Goal: Transaction & Acquisition: Purchase product/service

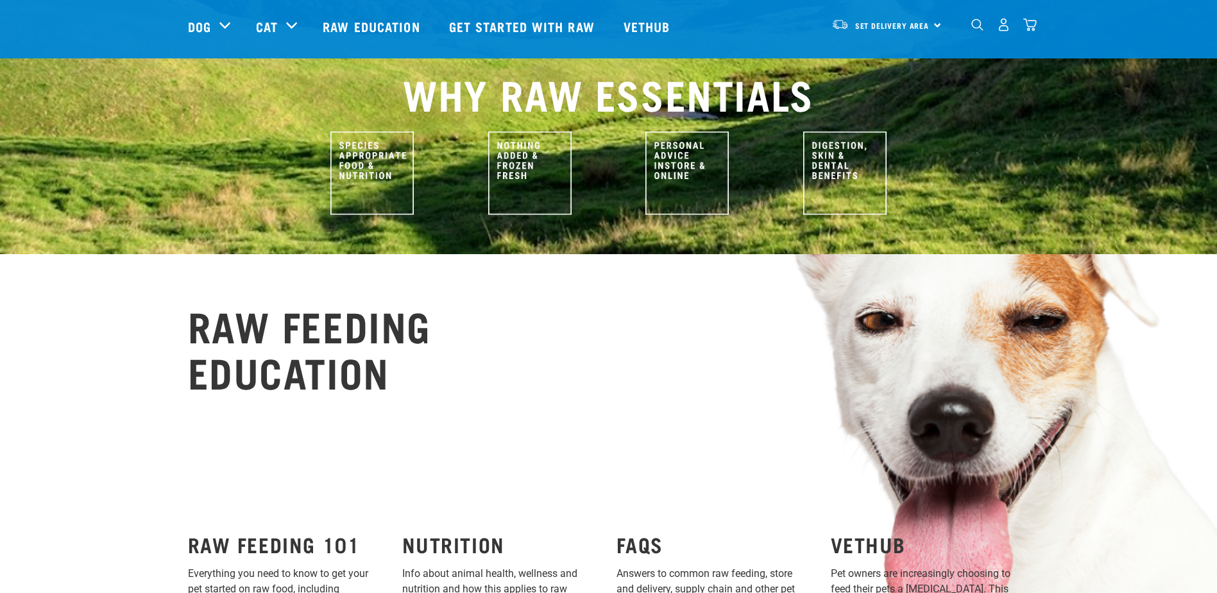
scroll to position [770, 0]
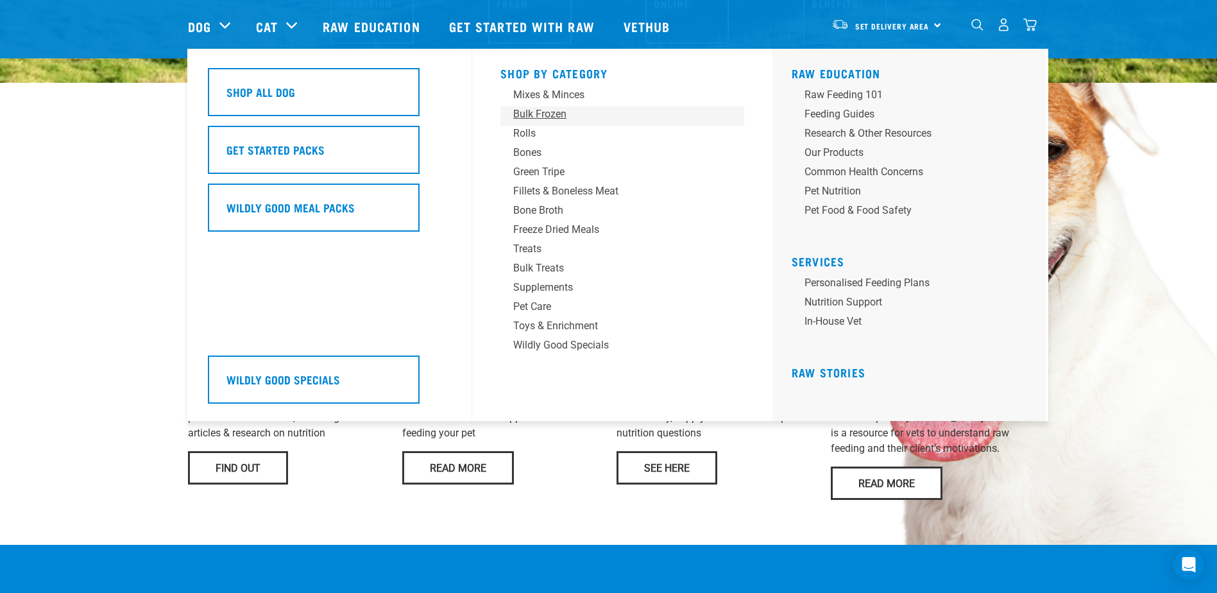
click at [549, 116] on div "Bulk Frozen" at bounding box center [613, 114] width 200 height 15
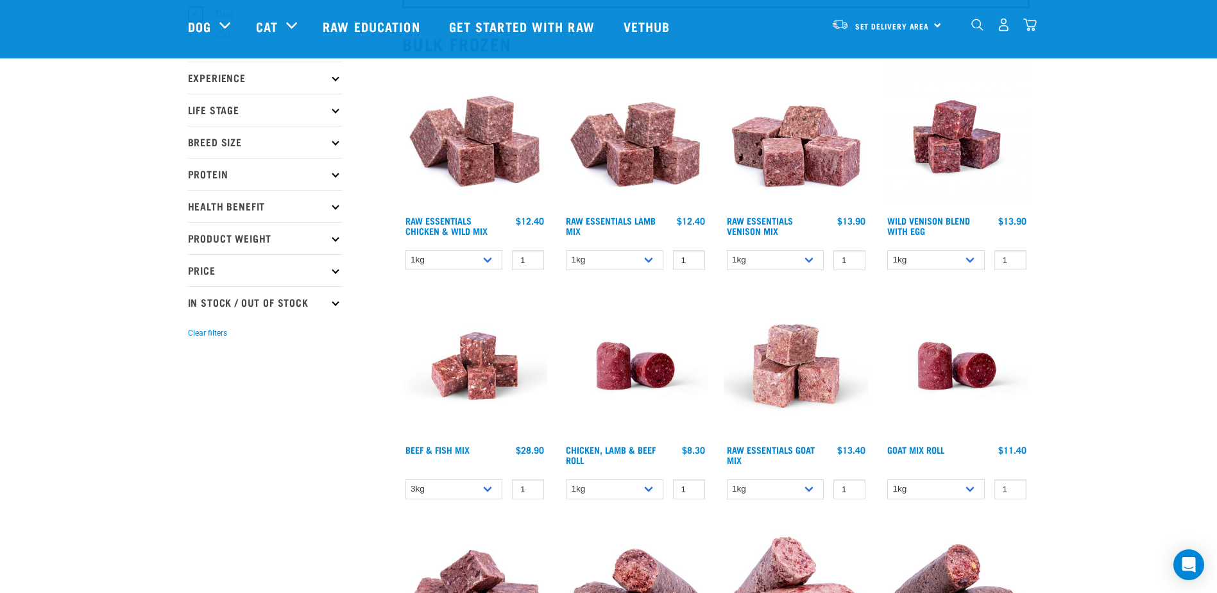
scroll to position [128, 0]
click at [449, 255] on select "1kg 3kg Bulk (10kg)" at bounding box center [455, 260] width 98 height 20
select select "709"
click at [406, 250] on select "1kg 3kg Bulk (10kg)" at bounding box center [455, 260] width 98 height 20
click at [479, 226] on link "Raw Essentials Chicken & Wild Mix" at bounding box center [447, 225] width 82 height 15
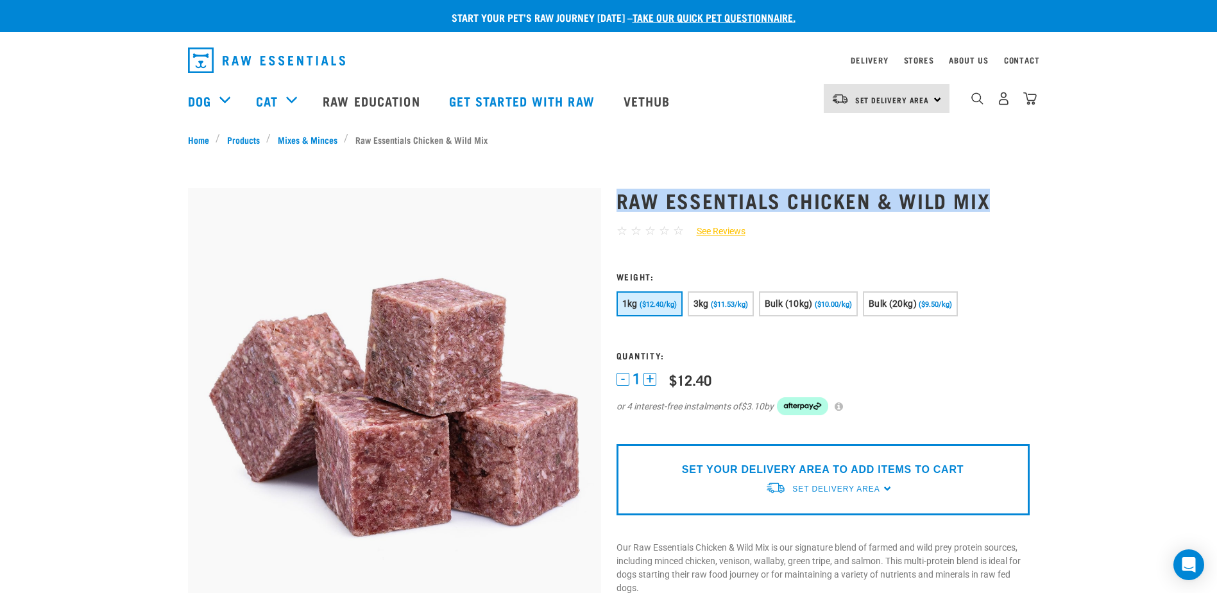
drag, startPoint x: 952, startPoint y: 193, endPoint x: 621, endPoint y: 178, distance: 332.1
click at [621, 178] on div "Raw Essentials Chicken & Wild Mix ☆ ☆ ☆ ☆ ☆ See Reviews" at bounding box center [823, 595] width 429 height 849
copy h1 "Raw Essentials Chicken & Wild Mix"
click at [825, 304] on span "($10.00/kg)" at bounding box center [833, 304] width 37 height 8
